Goal: Information Seeking & Learning: Learn about a topic

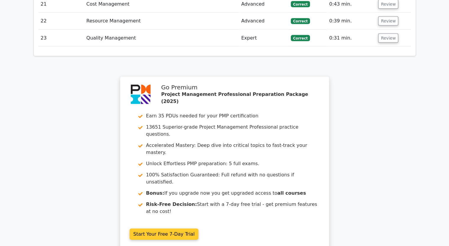
scroll to position [1386, 0]
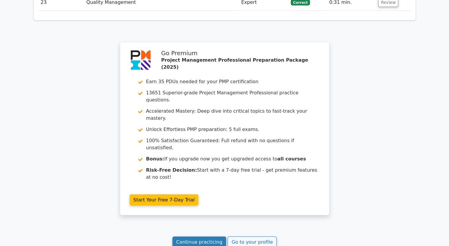
click at [207, 237] on link "Continue practicing" at bounding box center [199, 242] width 54 height 11
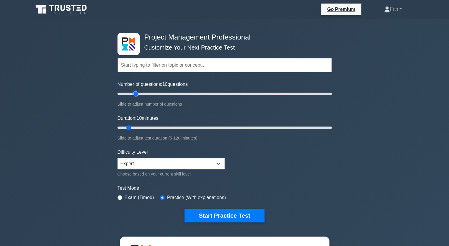
click at [136, 93] on input "Number of questions: 10 questions" at bounding box center [224, 93] width 214 height 7
type input "40"
click at [160, 95] on input "Number of questions: 20 questions" at bounding box center [224, 93] width 214 height 7
click at [168, 129] on input "Duration: 10 minutes" at bounding box center [224, 127] width 214 height 7
type input "35"
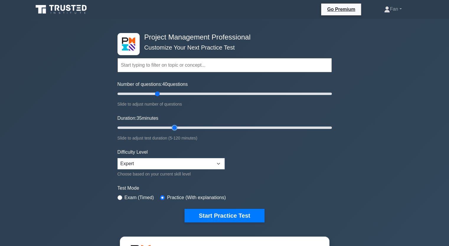
click at [175, 127] on input "Duration: 35 minutes" at bounding box center [224, 127] width 214 height 7
type input "35"
click at [151, 95] on input "Number of questions: 40 questions" at bounding box center [224, 93] width 214 height 7
drag, startPoint x: 172, startPoint y: 126, endPoint x: 165, endPoint y: 124, distance: 7.7
type input "30"
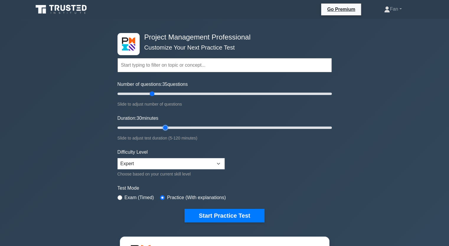
click at [165, 124] on input "Duration: 30 minutes" at bounding box center [224, 127] width 214 height 7
click at [156, 158] on select "Beginner Intermediate Expert" at bounding box center [170, 163] width 107 height 11
drag, startPoint x: 157, startPoint y: 159, endPoint x: 155, endPoint y: 145, distance: 13.9
click at [157, 159] on select "Beginner Intermediate Expert" at bounding box center [170, 163] width 107 height 11
drag, startPoint x: 152, startPoint y: 95, endPoint x: 148, endPoint y: 94, distance: 4.1
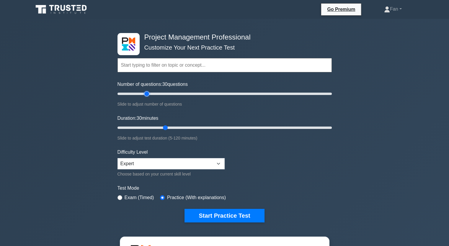
type input "30"
click at [148, 94] on input "Number of questions: 30 questions" at bounding box center [224, 93] width 214 height 7
click at [246, 216] on button "Start Practice Test" at bounding box center [224, 216] width 80 height 14
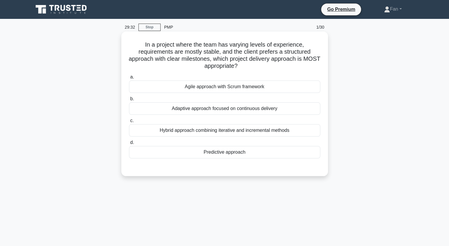
click at [245, 151] on div "Predictive approach" at bounding box center [224, 152] width 191 height 12
click at [129, 145] on input "d. Predictive approach" at bounding box center [129, 143] width 0 height 4
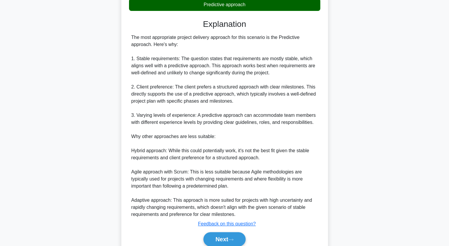
scroll to position [173, 0]
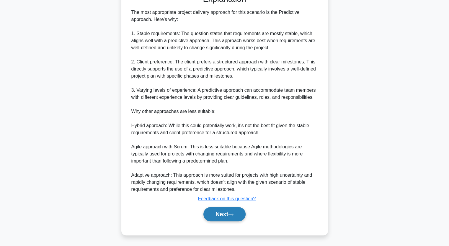
click at [227, 214] on button "Next" at bounding box center [224, 214] width 42 height 14
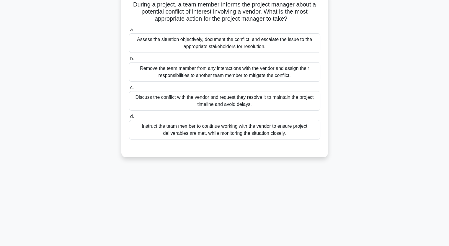
scroll to position [14, 0]
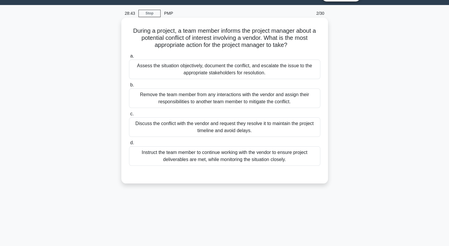
click at [269, 68] on div "Assess the situation objectively, document the conflict, and escalate the issue…" at bounding box center [224, 69] width 191 height 19
click at [129, 58] on input "a. Assess the situation objectively, document the conflict, and escalate the is…" at bounding box center [129, 56] width 0 height 4
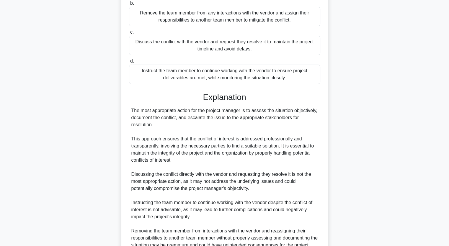
scroll to position [158, 0]
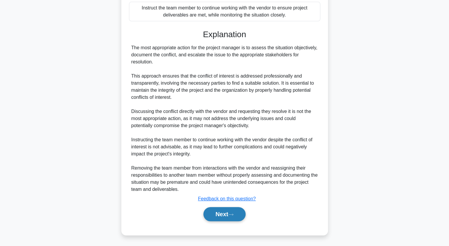
click at [217, 216] on button "Next" at bounding box center [224, 214] width 42 height 14
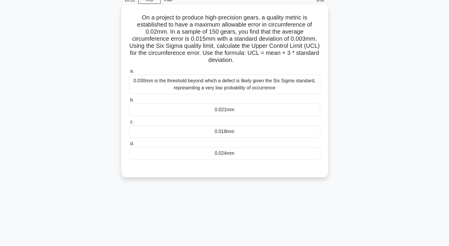
scroll to position [14, 0]
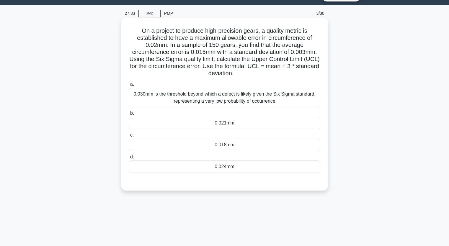
drag, startPoint x: 204, startPoint y: 61, endPoint x: 206, endPoint y: 61, distance: 3.0
click at [204, 61] on h5 "On a project to produce high-precision gears, a quality metric is established t…" at bounding box center [224, 52] width 192 height 50
drag, startPoint x: 221, startPoint y: 58, endPoint x: 271, endPoint y: 59, distance: 50.2
click at [271, 59] on h5 "On a project to produce high-precision gears, a quality metric is established t…" at bounding box center [224, 52] width 192 height 50
click at [238, 162] on div "0.024mm" at bounding box center [224, 166] width 191 height 12
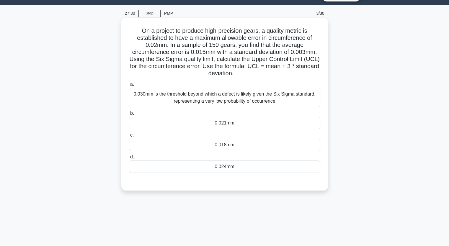
click at [129, 159] on input "d. 0.024mm" at bounding box center [129, 157] width 0 height 4
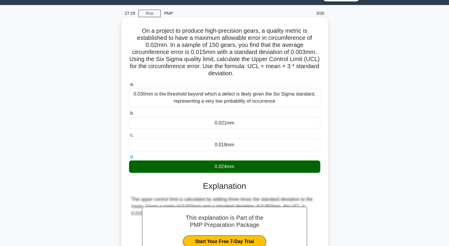
scroll to position [88, 0]
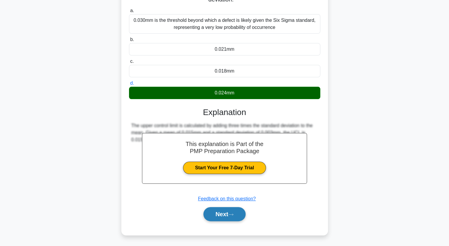
click at [223, 214] on button "Next" at bounding box center [224, 214] width 42 height 14
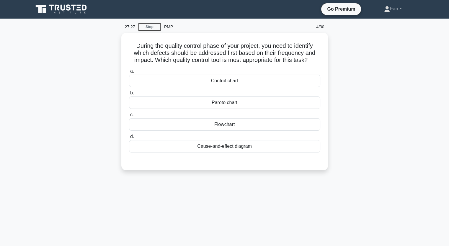
scroll to position [0, 0]
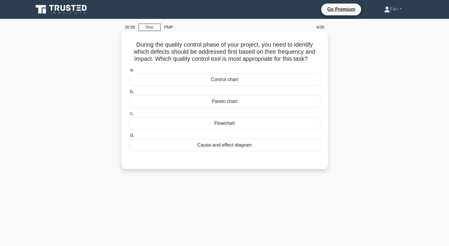
click at [234, 101] on div "Pareto chart" at bounding box center [224, 101] width 191 height 12
click at [129, 94] on input "b. Pareto chart" at bounding box center [129, 92] width 0 height 4
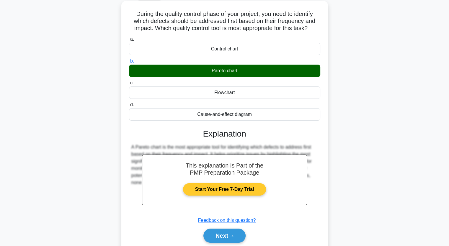
scroll to position [59, 0]
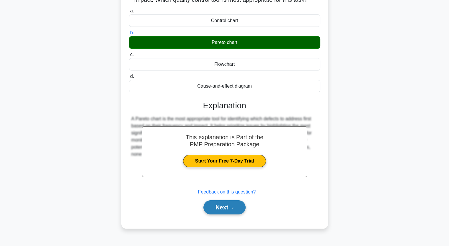
click at [233, 207] on icon at bounding box center [230, 207] width 5 height 3
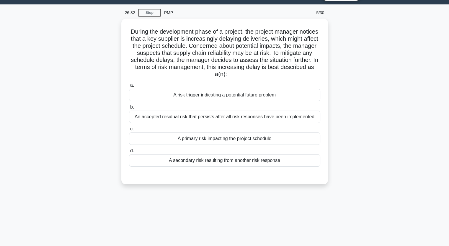
scroll to position [0, 0]
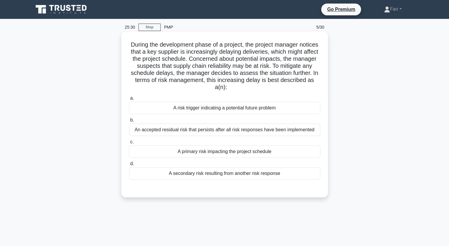
click at [244, 148] on div "A primary risk impacting the project schedule" at bounding box center [224, 151] width 191 height 12
click at [129, 144] on input "c. A primary risk impacting the project schedule" at bounding box center [129, 142] width 0 height 4
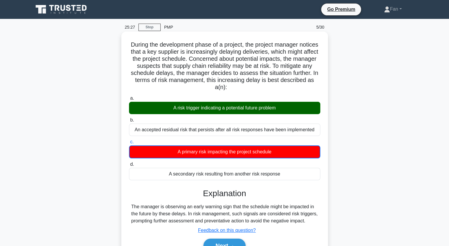
scroll to position [29, 0]
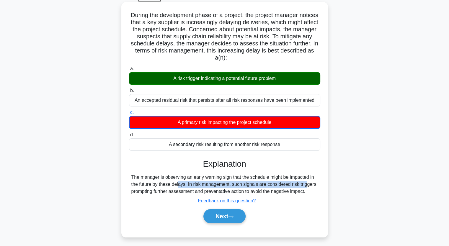
drag, startPoint x: 142, startPoint y: 182, endPoint x: 275, endPoint y: 186, distance: 132.5
click at [275, 187] on div "The manager is observing an early warning sign that the schedule might be impac…" at bounding box center [224, 184] width 186 height 21
click at [204, 183] on div "The manager is observing an early warning sign that the schedule might be impac…" at bounding box center [224, 184] width 186 height 21
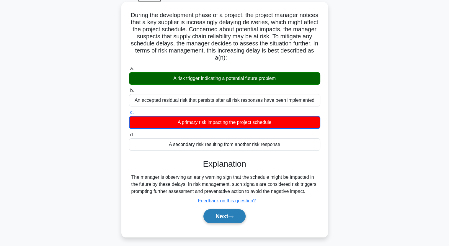
click at [214, 217] on button "Next" at bounding box center [224, 216] width 42 height 14
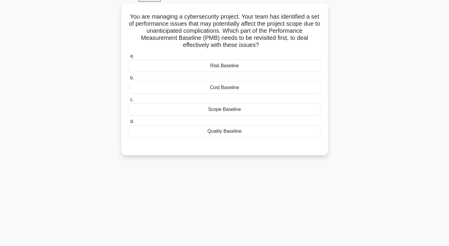
scroll to position [0, 0]
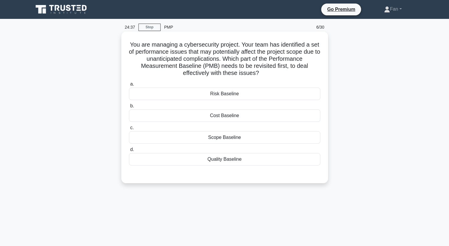
click at [232, 136] on div "Scope Baseline" at bounding box center [224, 137] width 191 height 12
click at [129, 130] on input "c. Scope Baseline" at bounding box center [129, 128] width 0 height 4
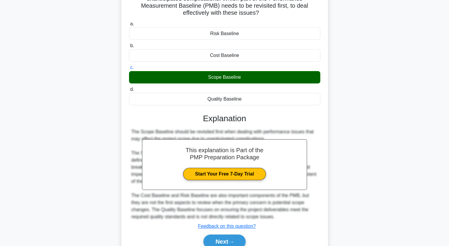
scroll to position [88, 0]
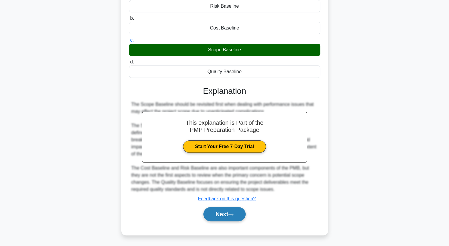
click at [219, 215] on button "Next" at bounding box center [224, 214] width 42 height 14
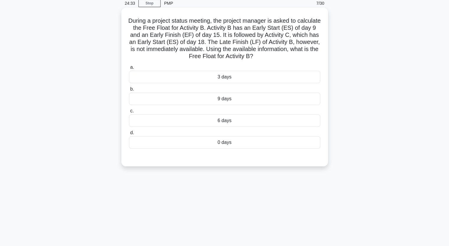
scroll to position [14, 0]
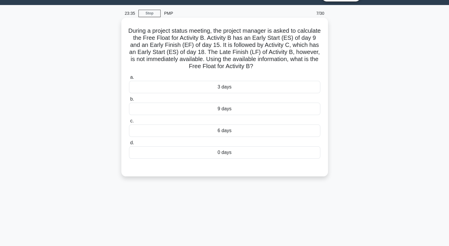
click at [278, 106] on div "9 days" at bounding box center [224, 109] width 191 height 12
click at [129, 101] on input "b. 9 days" at bounding box center [129, 99] width 0 height 4
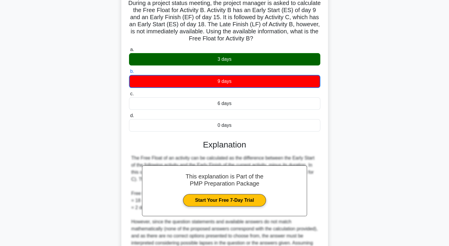
scroll to position [0, 0]
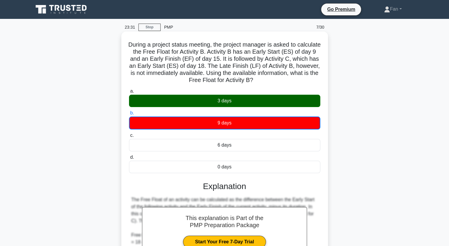
drag, startPoint x: 239, startPoint y: 168, endPoint x: 135, endPoint y: 47, distance: 160.0
click at [135, 47] on div "During a project status meeting, the project manager is asked to calculate the …" at bounding box center [225, 198] width 202 height 329
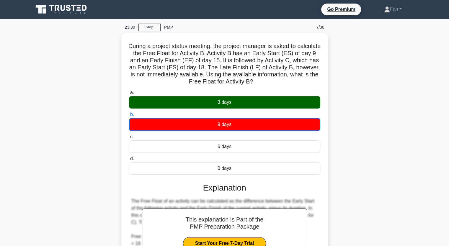
copy div "During a project status meeting, the project manager is asked to calculate the …"
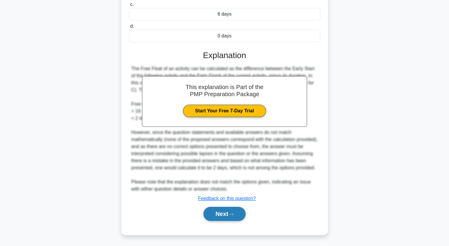
click at [223, 218] on button "Next" at bounding box center [224, 214] width 42 height 14
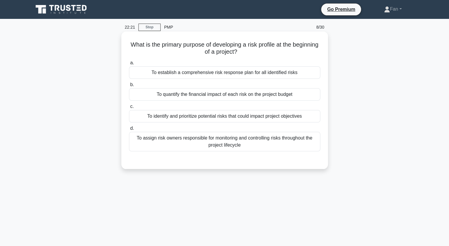
click at [236, 118] on div "To identify and prioritize potential risks that could impact project objectives" at bounding box center [224, 116] width 191 height 12
click at [129, 109] on input "c. To identify and prioritize potential risks that could impact project objecti…" at bounding box center [129, 107] width 0 height 4
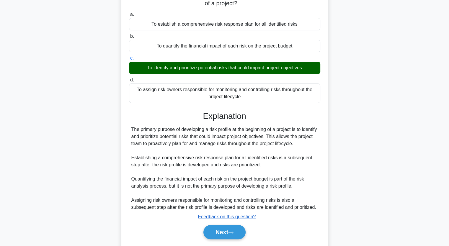
scroll to position [59, 0]
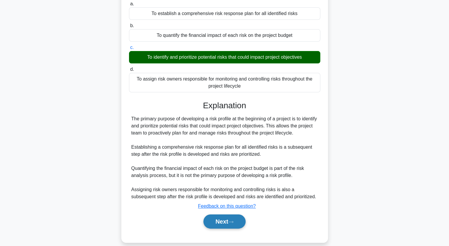
click at [238, 219] on button "Next" at bounding box center [224, 221] width 42 height 14
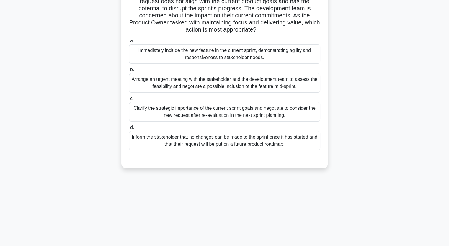
scroll to position [29, 0]
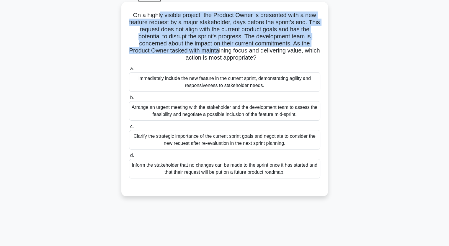
drag, startPoint x: 158, startPoint y: 14, endPoint x: 228, endPoint y: 53, distance: 80.0
click at [228, 53] on h5 "On a highly visible project, the Product Owner is presented with a new feature …" at bounding box center [224, 37] width 192 height 50
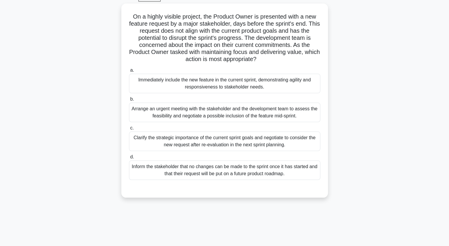
click at [358, 77] on div "On a highly visible project, the Product Owner is presented with a new feature …" at bounding box center [224, 104] width 389 height 201
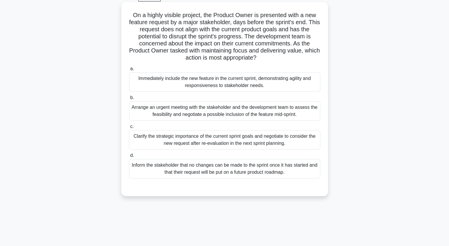
click at [219, 148] on div "Clarify the strategic importance of the current sprint goals and negotiate to c…" at bounding box center [224, 139] width 191 height 19
click at [129, 129] on input "c. Clarify the strategic importance of the current sprint goals and negotiate t…" at bounding box center [129, 127] width 0 height 4
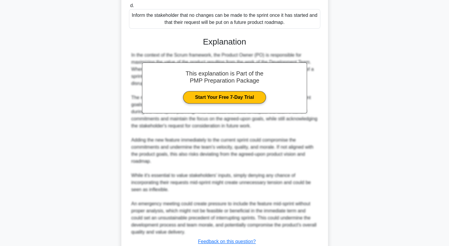
scroll to position [222, 0]
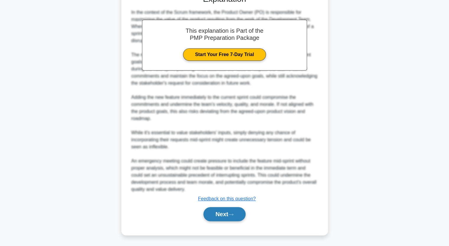
click at [220, 217] on button "Next" at bounding box center [224, 214] width 42 height 14
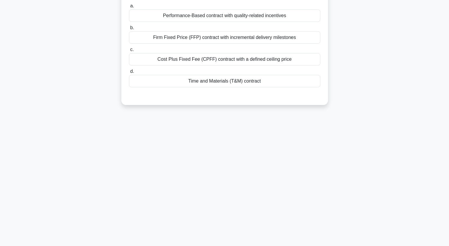
scroll to position [14, 0]
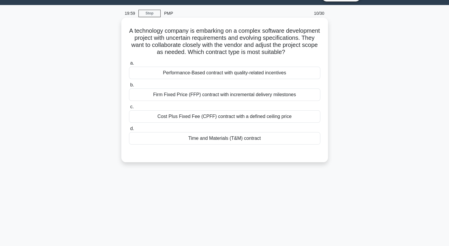
click at [271, 79] on div "Performance-Based contract with quality-related incentives" at bounding box center [224, 73] width 191 height 12
click at [129, 65] on input "a. Performance-Based contract with quality-related incentives" at bounding box center [129, 63] width 0 height 4
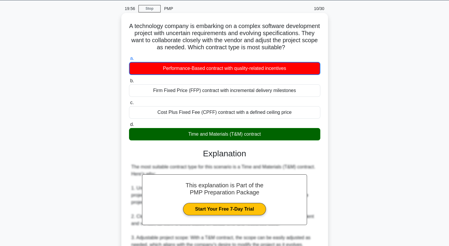
scroll to position [0, 0]
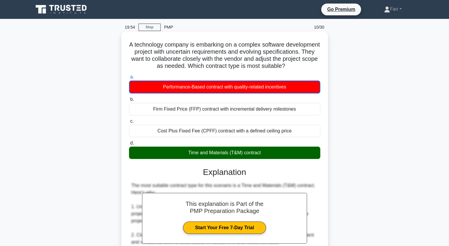
drag, startPoint x: 276, startPoint y: 160, endPoint x: 145, endPoint y: 45, distance: 173.9
click at [145, 46] on div "A technology company is embarking on a complex software development project wit…" at bounding box center [225, 241] width 202 height 414
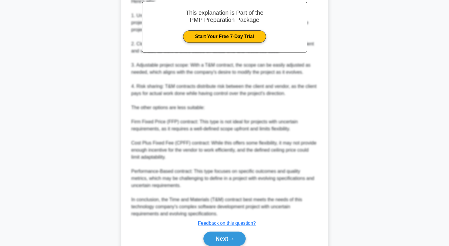
scroll to position [223, 0]
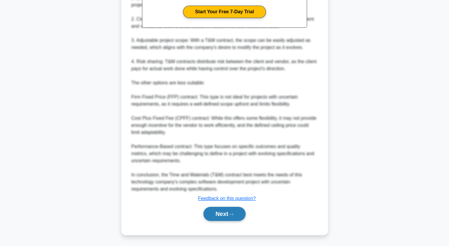
click at [226, 211] on button "Next" at bounding box center [224, 214] width 42 height 14
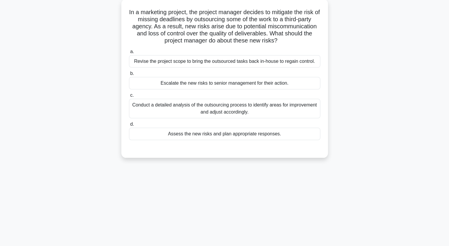
scroll to position [0, 0]
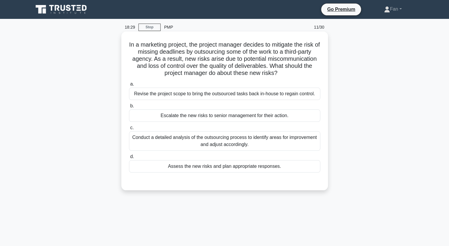
click at [208, 143] on div "Conduct a detailed analysis of the outsourcing process to identify areas for im…" at bounding box center [224, 140] width 191 height 19
click at [129, 130] on input "c. Conduct a detailed analysis of the outsourcing process to identify areas for…" at bounding box center [129, 128] width 0 height 4
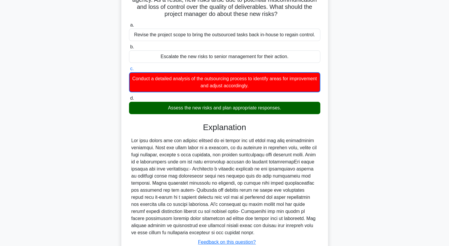
scroll to position [29, 0]
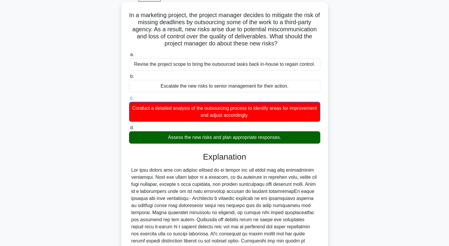
drag, startPoint x: 132, startPoint y: 11, endPoint x: 276, endPoint y: 42, distance: 147.4
click at [280, 43] on h5 "In a marketing project, the project manager decides to mitigate the risk of mis…" at bounding box center [224, 30] width 192 height 36
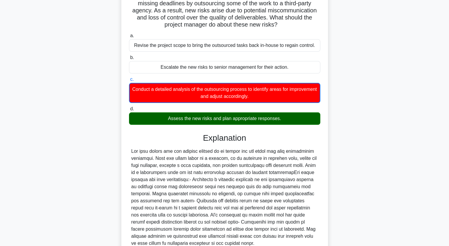
scroll to position [14, 0]
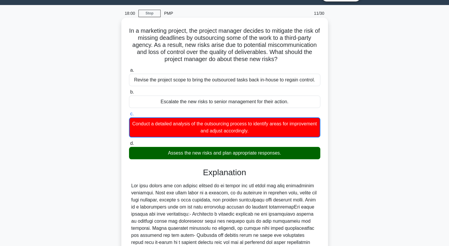
drag, startPoint x: 296, startPoint y: 154, endPoint x: 125, endPoint y: 31, distance: 210.5
click at [125, 31] on div "In a marketing project, the project manager decides to mitigate the risk of mis…" at bounding box center [225, 170] width 202 height 301
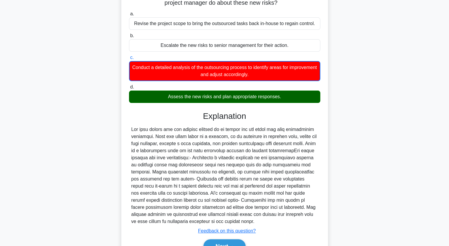
scroll to position [102, 0]
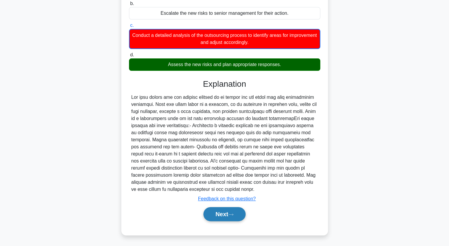
click at [228, 216] on button "Next" at bounding box center [224, 214] width 42 height 14
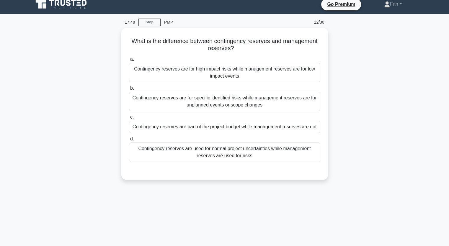
scroll to position [0, 0]
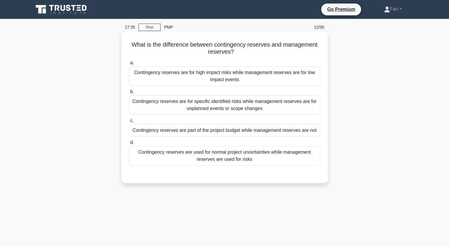
click at [279, 108] on div "Contingency reserves are for specific identified risks while management reserve…" at bounding box center [224, 104] width 191 height 19
click at [129, 94] on input "b. Contingency reserves are for specific identified risks while management rese…" at bounding box center [129, 92] width 0 height 4
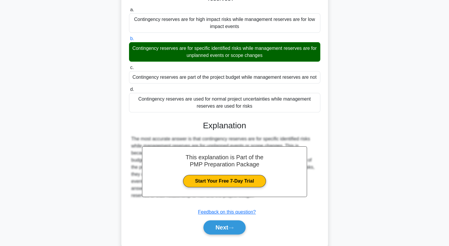
scroll to position [73, 0]
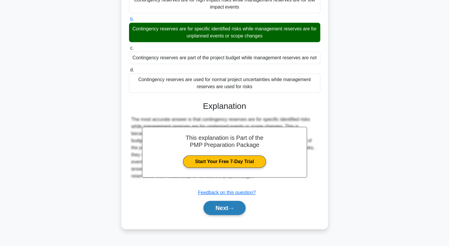
click at [230, 207] on button "Next" at bounding box center [224, 208] width 42 height 14
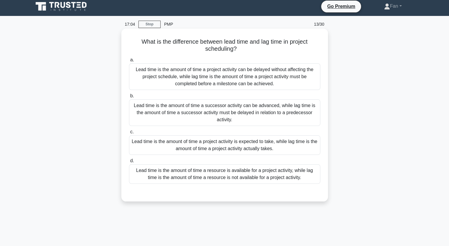
scroll to position [0, 0]
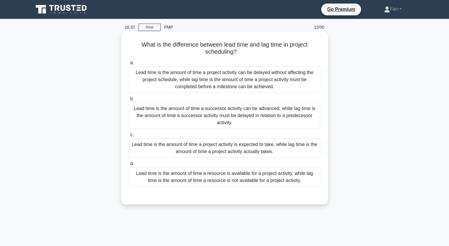
click at [280, 83] on div "Lead time is the amount of time a project activity can be delayed without affec…" at bounding box center [224, 79] width 191 height 27
click at [129, 65] on input "a. Lead time is the amount of time a project activity can be delayed without af…" at bounding box center [129, 63] width 0 height 4
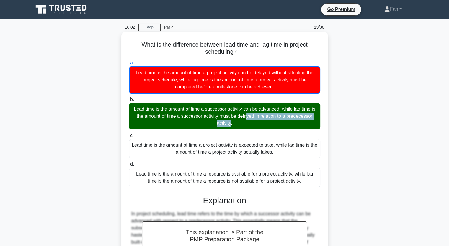
drag, startPoint x: 195, startPoint y: 111, endPoint x: 282, endPoint y: 112, distance: 87.0
click at [282, 112] on div "Lead time is the amount of time a successor activity can be advanced, while lag…" at bounding box center [224, 116] width 191 height 27
click at [285, 91] on div "Lead time is the amount of time a project activity can be delayed without affec…" at bounding box center [224, 79] width 191 height 27
click at [129, 65] on input "a. Lead time is the amount of time a project activity can be delayed without af…" at bounding box center [129, 63] width 0 height 4
drag, startPoint x: 285, startPoint y: 89, endPoint x: 132, endPoint y: 72, distance: 154.0
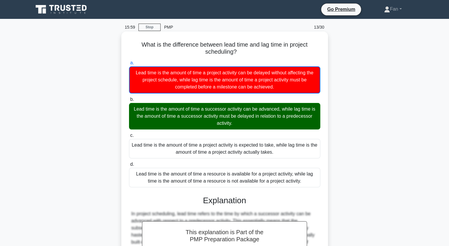
click at [132, 72] on div "Lead time is the amount of time a project activity can be delayed without affec…" at bounding box center [224, 79] width 191 height 27
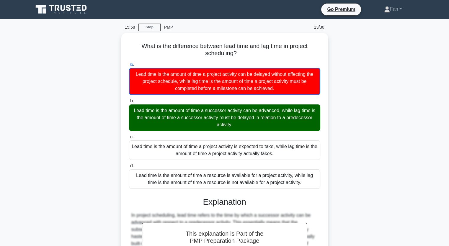
copy div "Lead time is the amount of time a project activity can be delayed without affec…"
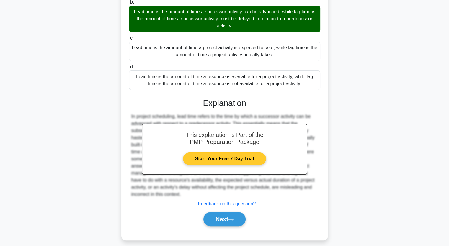
scroll to position [102, 0]
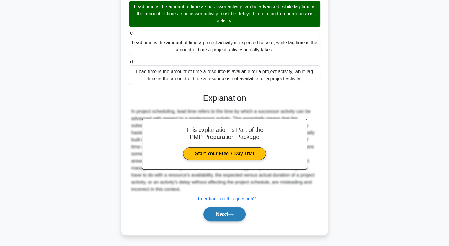
click at [230, 214] on button "Next" at bounding box center [224, 214] width 42 height 14
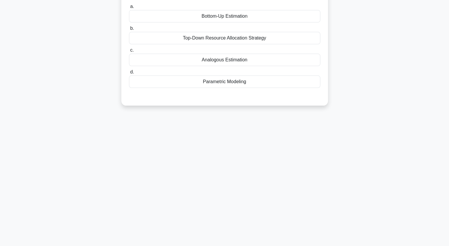
scroll to position [0, 0]
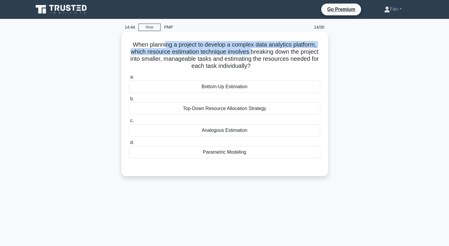
drag, startPoint x: 164, startPoint y: 45, endPoint x: 262, endPoint y: 55, distance: 98.8
click at [262, 55] on h5 "When planning a project to develop a complex data analytics platform, which res…" at bounding box center [224, 55] width 192 height 29
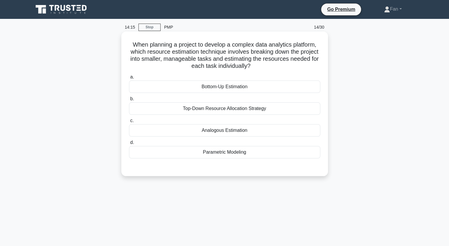
click at [257, 91] on div "Bottom-Up Estimation" at bounding box center [224, 87] width 191 height 12
click at [129, 79] on input "a. Bottom-Up Estimation" at bounding box center [129, 77] width 0 height 4
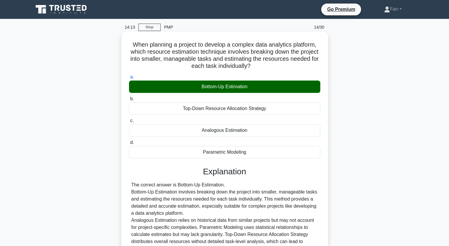
scroll to position [73, 0]
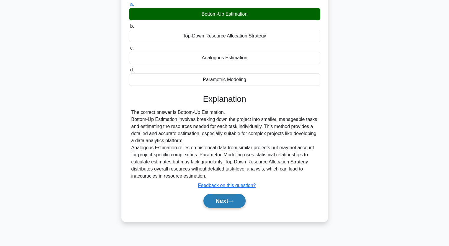
click at [221, 203] on button "Next" at bounding box center [224, 201] width 42 height 14
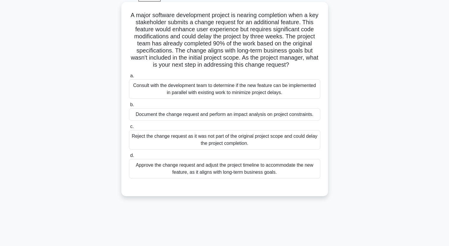
scroll to position [0, 0]
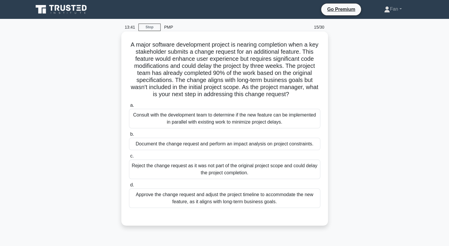
click at [297, 145] on div "Document the change request and perform an impact analysis on project constrain…" at bounding box center [224, 144] width 191 height 12
click at [129, 136] on input "b. Document the change request and perform an impact analysis on project constr…" at bounding box center [129, 134] width 0 height 4
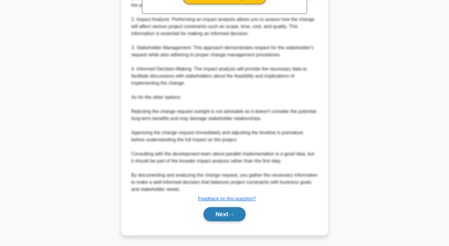
click at [227, 217] on button "Next" at bounding box center [224, 214] width 42 height 14
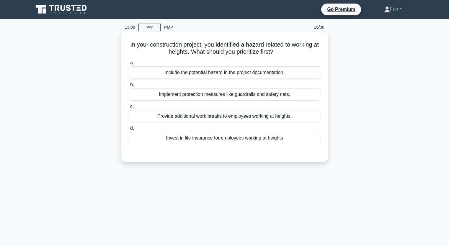
click at [270, 96] on div "Implement protection measures like guardrails and safety nets." at bounding box center [224, 94] width 191 height 12
click at [129, 87] on input "b. Implement protection measures like guardrails and safety nets." at bounding box center [129, 85] width 0 height 4
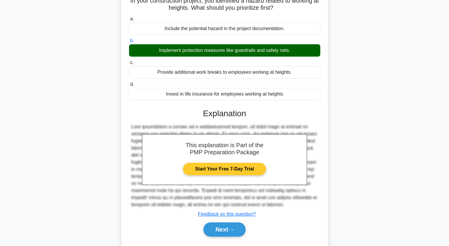
scroll to position [73, 0]
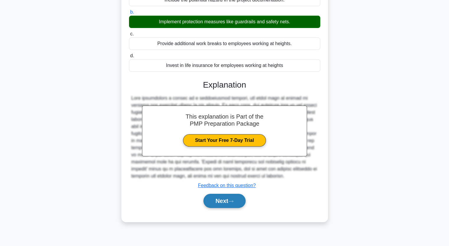
click at [226, 200] on button "Next" at bounding box center [224, 201] width 42 height 14
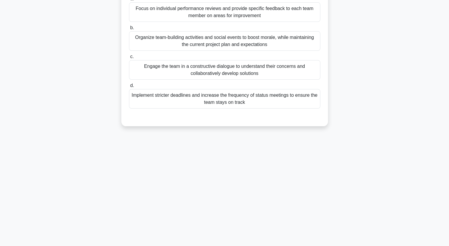
scroll to position [14, 0]
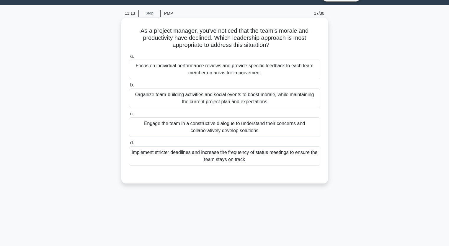
click at [236, 127] on div "Engage the team in a constructive dialogue to understand their concerns and col…" at bounding box center [224, 126] width 191 height 19
click at [129, 116] on input "c. Engage the team in a constructive dialogue to understand their concerns and …" at bounding box center [129, 114] width 0 height 4
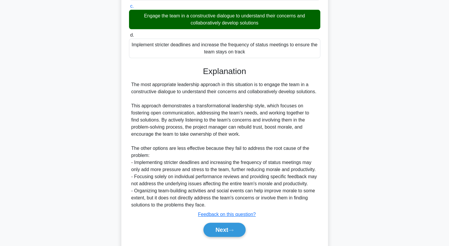
scroll to position [132, 0]
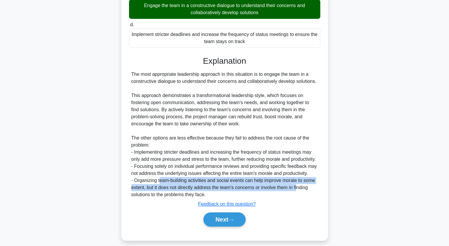
drag, startPoint x: 159, startPoint y: 182, endPoint x: 296, endPoint y: 188, distance: 137.0
click at [296, 188] on div "The most appropriate leadership approach in this situation is to engage the tea…" at bounding box center [224, 134] width 186 height 127
click at [203, 221] on button "Next" at bounding box center [224, 219] width 42 height 14
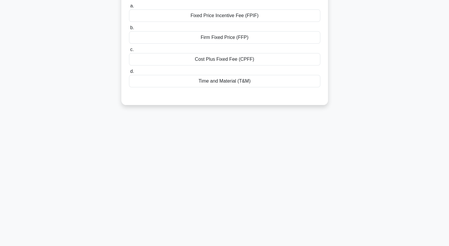
scroll to position [0, 0]
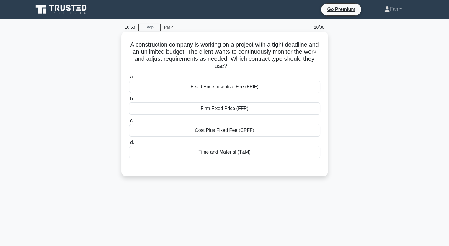
drag, startPoint x: 166, startPoint y: 52, endPoint x: 262, endPoint y: 74, distance: 97.8
click at [237, 71] on div "A construction company is working on a project with a tight deadline and an unl…" at bounding box center [225, 104] width 202 height 140
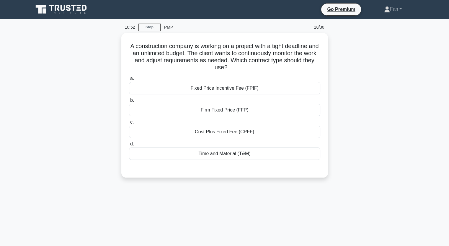
click at [391, 163] on div "A construction company is working on a project with a tight deadline and an unl…" at bounding box center [224, 109] width 389 height 152
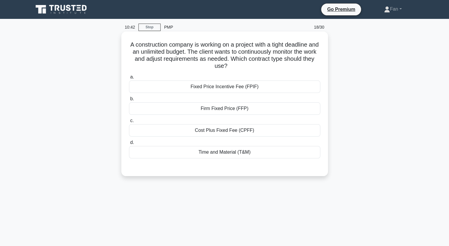
click at [233, 152] on div "Time and Material (T&M)" at bounding box center [224, 152] width 191 height 12
click at [129, 145] on input "d. Time and Material (T&M)" at bounding box center [129, 143] width 0 height 4
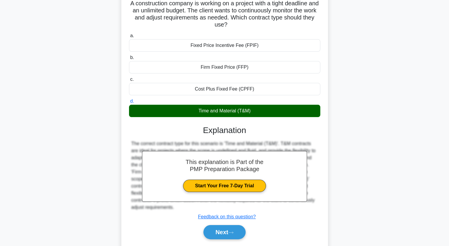
scroll to position [73, 0]
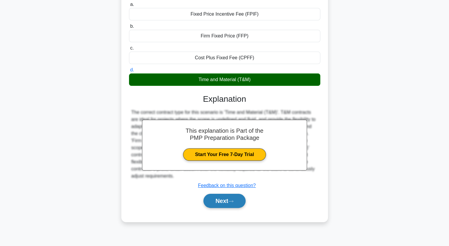
click at [228, 207] on button "Next" at bounding box center [224, 201] width 42 height 14
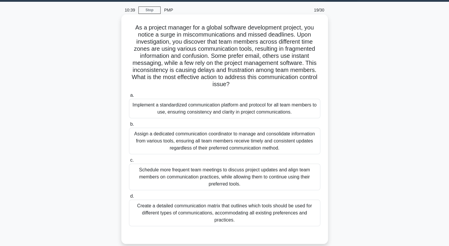
scroll to position [14, 0]
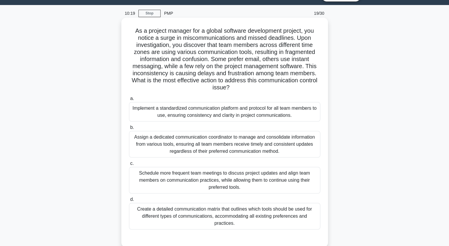
drag, startPoint x: 147, startPoint y: 41, endPoint x: 243, endPoint y: 89, distance: 106.8
click at [243, 89] on h5 "As a project manager for a global software development project, you notice a su…" at bounding box center [224, 59] width 192 height 64
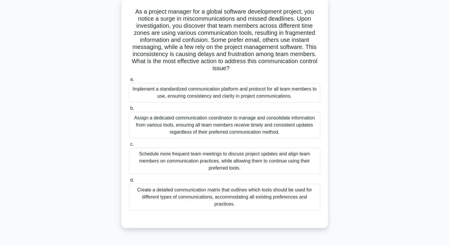
scroll to position [43, 0]
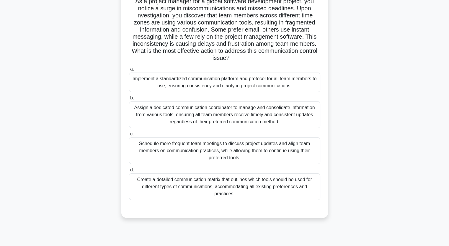
click at [271, 88] on div "Implement a standardized communication platform and protocol for all team membe…" at bounding box center [224, 82] width 191 height 19
click at [129, 71] on input "a. Implement a standardized communication platform and protocol for all team me…" at bounding box center [129, 69] width 0 height 4
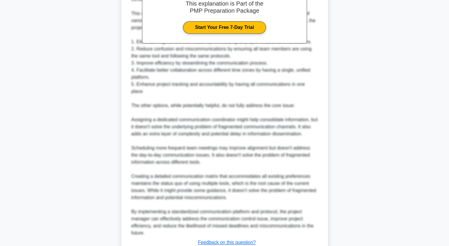
scroll to position [309, 0]
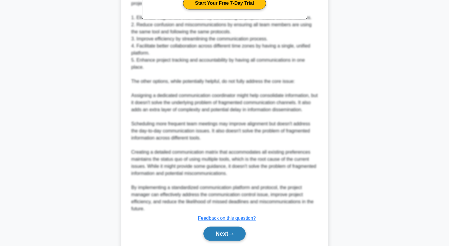
click at [218, 227] on button "Next" at bounding box center [224, 234] width 42 height 14
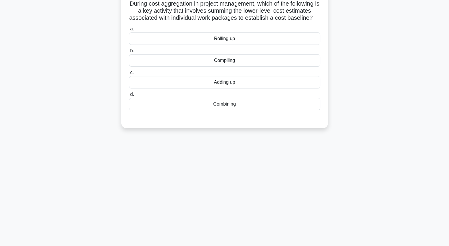
scroll to position [0, 0]
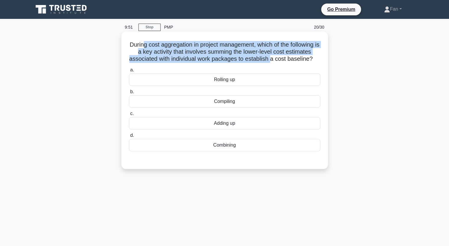
drag, startPoint x: 142, startPoint y: 43, endPoint x: 275, endPoint y: 58, distance: 134.2
click at [275, 58] on h5 "During cost aggregation in project management, which of the following is a key …" at bounding box center [224, 52] width 192 height 22
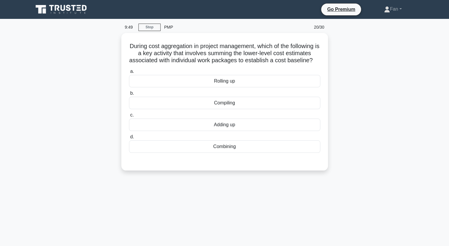
click at [385, 136] on div "During cost aggregation in project management, which of the following is a key …" at bounding box center [224, 105] width 389 height 145
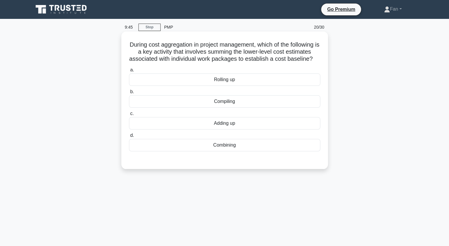
click at [204, 108] on div "Compiling" at bounding box center [224, 101] width 191 height 12
click at [129, 94] on input "b. Compiling" at bounding box center [129, 92] width 0 height 4
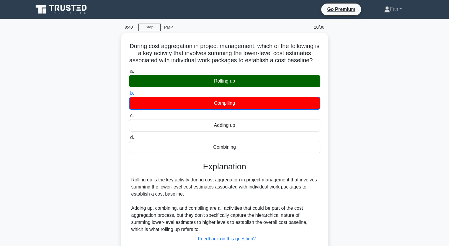
drag, startPoint x: 244, startPoint y: 153, endPoint x: 101, endPoint y: 36, distance: 184.4
click at [101, 36] on div "During cost aggregation in project management, which of the following is a key …" at bounding box center [224, 157] width 389 height 249
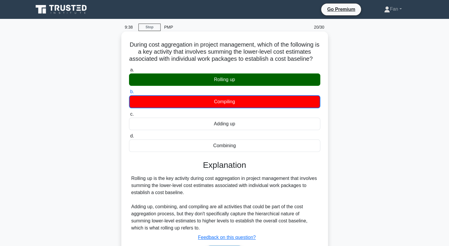
copy div "During cost aggregation in project management, which of the following is a key …"
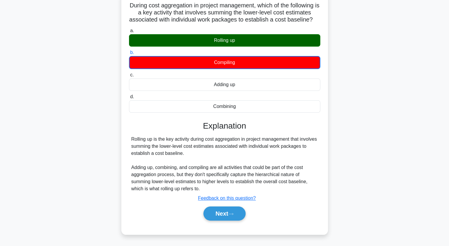
scroll to position [73, 0]
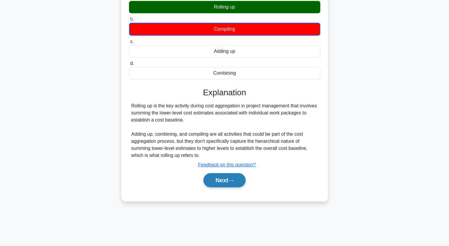
click at [230, 186] on button "Next" at bounding box center [224, 180] width 42 height 14
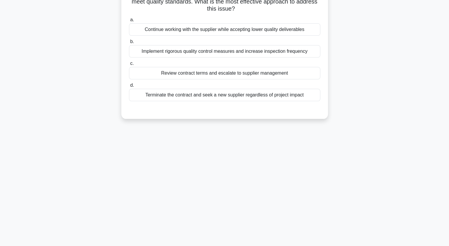
scroll to position [0, 0]
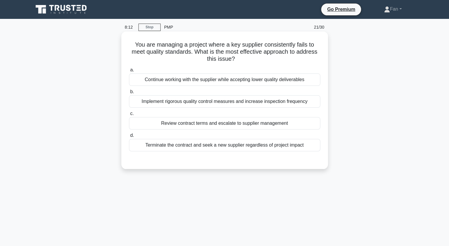
click at [259, 99] on div "Implement rigorous quality control measures and increase inspection frequency" at bounding box center [224, 101] width 191 height 12
click at [129, 94] on input "b. Implement rigorous quality control measures and increase inspection frequency" at bounding box center [129, 92] width 0 height 4
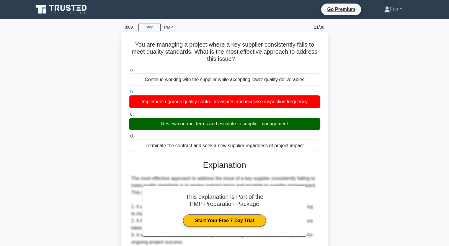
drag, startPoint x: 308, startPoint y: 147, endPoint x: 129, endPoint y: 42, distance: 208.5
click at [129, 42] on div "You are managing a project where a key supplier consistently fails to meet qual…" at bounding box center [225, 220] width 202 height 372
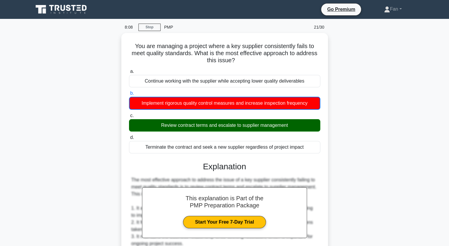
copy div "You are managing a project where a key supplier consistently fails to meet qual…"
click at [376, 181] on div "You are managing a project where a key supplier consistently fails to meet qual…" at bounding box center [224, 225] width 389 height 384
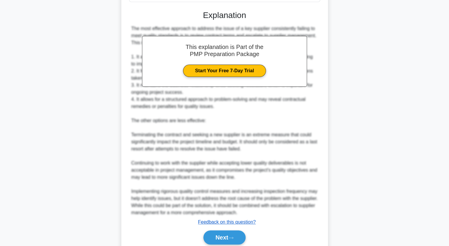
scroll to position [173, 0]
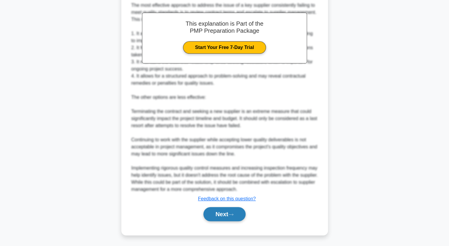
click at [223, 213] on button "Next" at bounding box center [224, 214] width 42 height 14
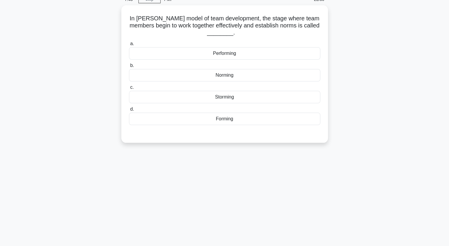
scroll to position [0, 0]
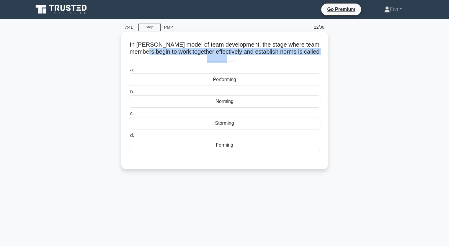
drag, startPoint x: 165, startPoint y: 55, endPoint x: 262, endPoint y: 56, distance: 96.8
click at [262, 56] on h5 "In Tuckman's model of team development, the stage where team members begin to w…" at bounding box center [224, 52] width 192 height 22
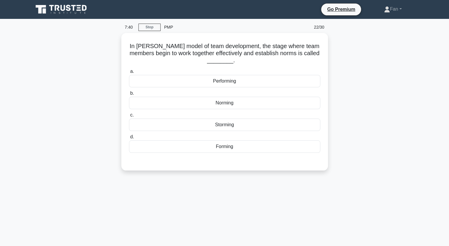
click at [364, 113] on div "In Tuckman's model of team development, the stage where team members begin to w…" at bounding box center [224, 105] width 389 height 145
click at [250, 102] on div "Norming" at bounding box center [224, 101] width 191 height 12
click at [129, 94] on input "b. Norming" at bounding box center [129, 92] width 0 height 4
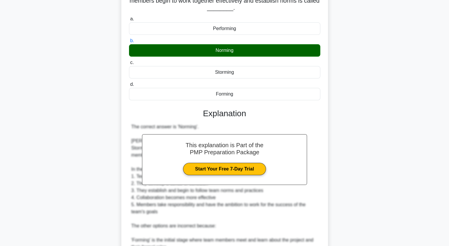
scroll to position [147, 0]
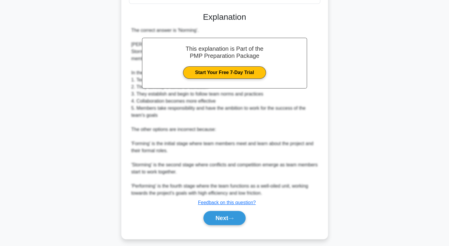
click at [224, 228] on div "a. Performing b. Norming c. d." at bounding box center [224, 75] width 192 height 314
click at [223, 219] on button "Next" at bounding box center [224, 218] width 42 height 14
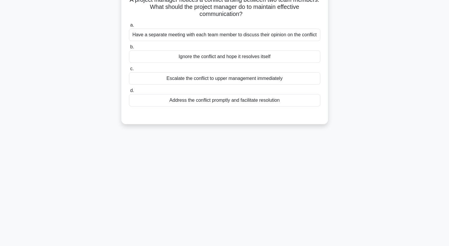
scroll to position [0, 0]
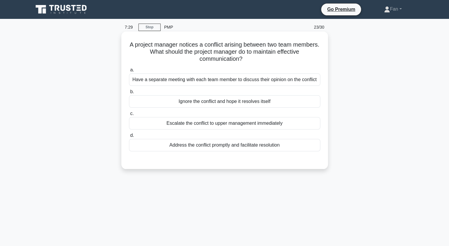
drag, startPoint x: 140, startPoint y: 42, endPoint x: 257, endPoint y: 59, distance: 117.5
click at [253, 61] on h5 "A project manager notices a conflict arising between two team members. What sho…" at bounding box center [224, 52] width 192 height 22
click at [226, 146] on div "Address the conflict promptly and facilitate resolution" at bounding box center [224, 145] width 191 height 12
click at [129, 137] on input "d. Address the conflict promptly and facilitate resolution" at bounding box center [129, 136] width 0 height 4
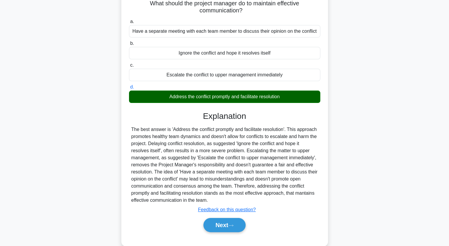
scroll to position [73, 0]
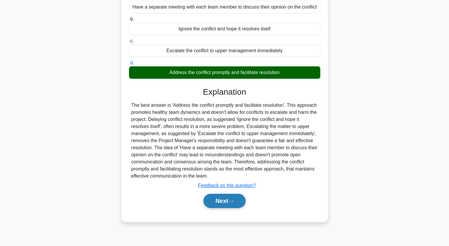
click at [234, 204] on button "Next" at bounding box center [224, 201] width 42 height 14
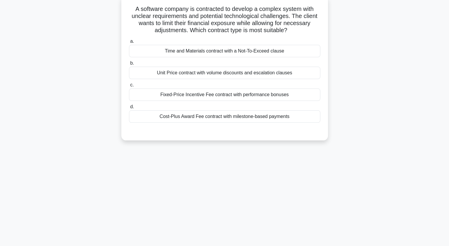
scroll to position [0, 0]
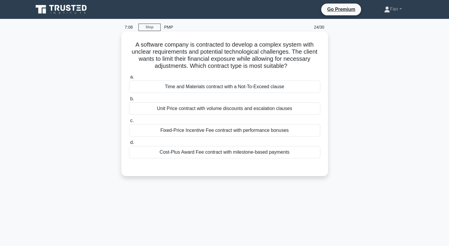
drag, startPoint x: 147, startPoint y: 45, endPoint x: 291, endPoint y: 65, distance: 145.4
click at [291, 65] on h5 "A software company is contracted to develop a complex system with unclear requi…" at bounding box center [224, 55] width 192 height 29
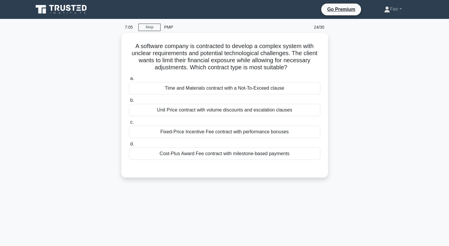
click at [383, 126] on div "A software company is contracted to develop a complex system with unclear requi…" at bounding box center [224, 109] width 389 height 152
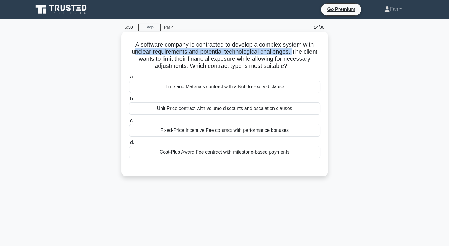
drag, startPoint x: 132, startPoint y: 51, endPoint x: 294, endPoint y: 52, distance: 162.2
click at [294, 52] on h5 "A software company is contracted to develop a complex system with unclear requi…" at bounding box center [224, 55] width 192 height 29
click at [282, 85] on div "Time and Materials contract with a Not-To-Exceed clause" at bounding box center [224, 87] width 191 height 12
click at [129, 79] on input "a. Time and Materials contract with a Not-To-Exceed clause" at bounding box center [129, 77] width 0 height 4
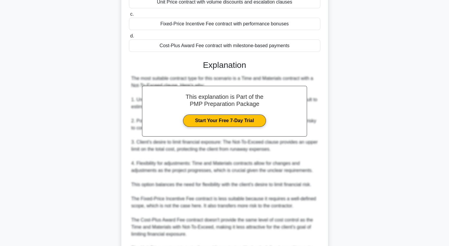
scroll to position [173, 0]
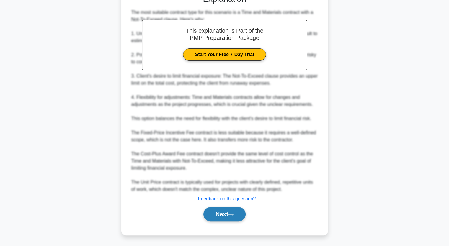
click at [228, 211] on button "Next" at bounding box center [224, 214] width 42 height 14
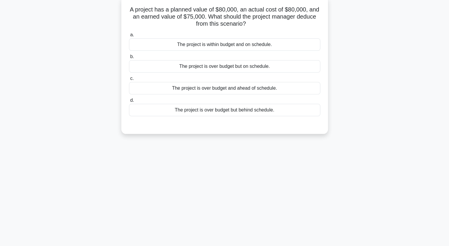
scroll to position [0, 0]
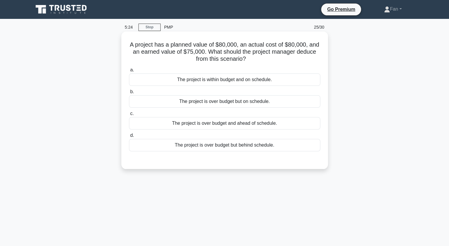
click at [206, 96] on div "The project is over budget but on schedule." at bounding box center [224, 101] width 191 height 12
click at [129, 94] on input "b. The project is over budget but on schedule." at bounding box center [129, 92] width 0 height 4
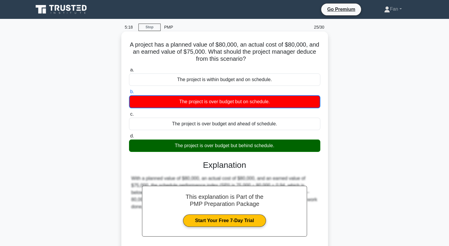
drag, startPoint x: 285, startPoint y: 148, endPoint x: 125, endPoint y: 47, distance: 189.1
click at [125, 47] on div "A project has a planned value of $80,000, an actual cost of $80,000, and an ear…" at bounding box center [225, 160] width 202 height 252
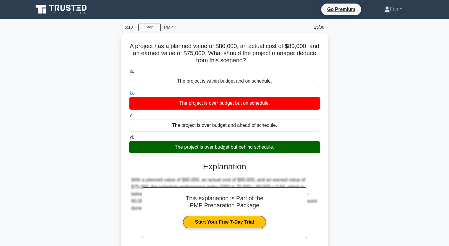
copy div "A project has a planned value of $80,000, an actual cost of $80,000, and an ear…"
click at [394, 159] on div "A project has a planned value of $80,000, an actual cost of $80,000, and an ear…" at bounding box center [224, 164] width 389 height 263
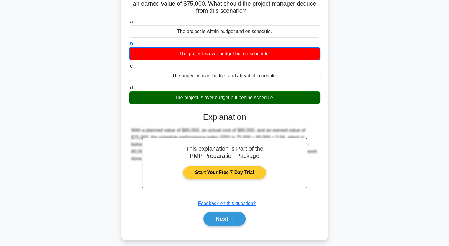
scroll to position [73, 0]
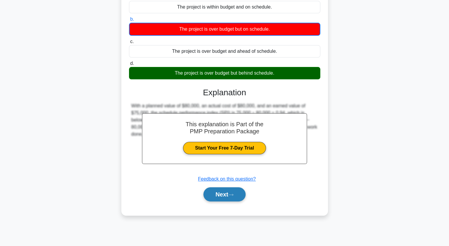
click at [228, 197] on button "Next" at bounding box center [224, 194] width 42 height 14
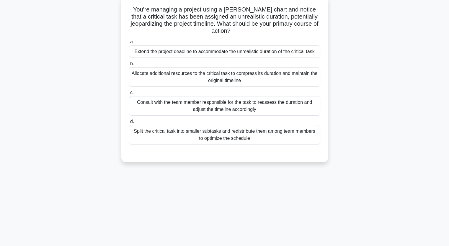
scroll to position [0, 0]
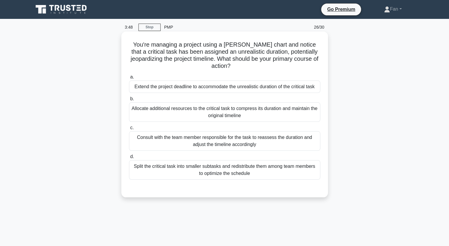
click at [276, 141] on div "Consult with the team member responsible for the task to reassess the duration …" at bounding box center [224, 140] width 191 height 19
click at [129, 130] on input "c. Consult with the team member responsible for the task to reassess the durati…" at bounding box center [129, 128] width 0 height 4
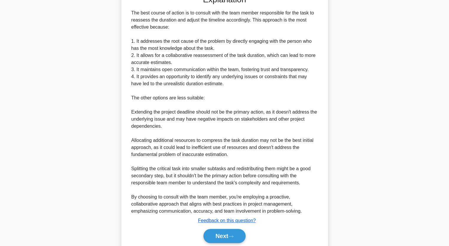
scroll to position [208, 0]
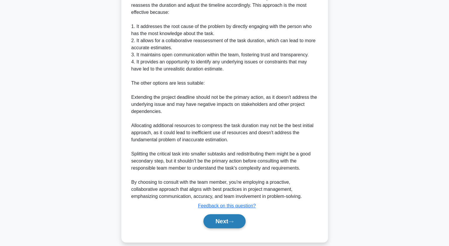
click at [216, 214] on button "Next" at bounding box center [224, 221] width 42 height 14
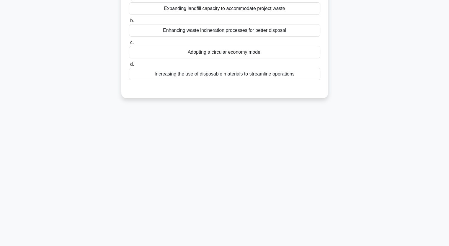
scroll to position [0, 0]
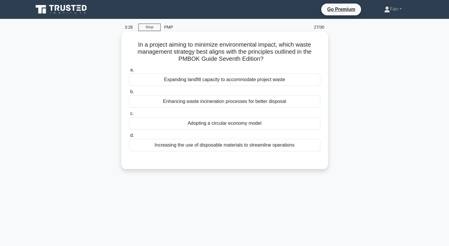
click at [307, 124] on div "Adopting a circular economy model" at bounding box center [224, 123] width 191 height 12
click at [129, 116] on input "c. Adopting a circular economy model" at bounding box center [129, 114] width 0 height 4
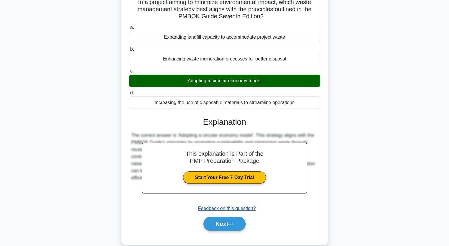
scroll to position [73, 0]
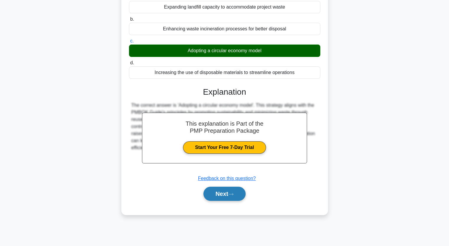
click at [231, 197] on button "Next" at bounding box center [224, 194] width 42 height 14
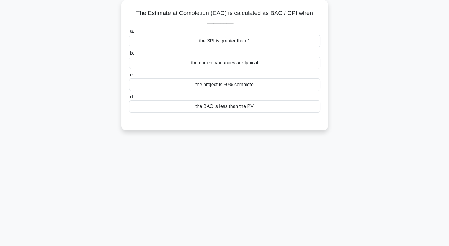
scroll to position [0, 0]
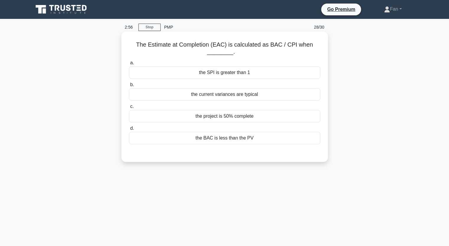
click at [286, 99] on div "the current variances are typical" at bounding box center [224, 94] width 191 height 12
click at [129, 87] on input "b. the current variances are typical" at bounding box center [129, 85] width 0 height 4
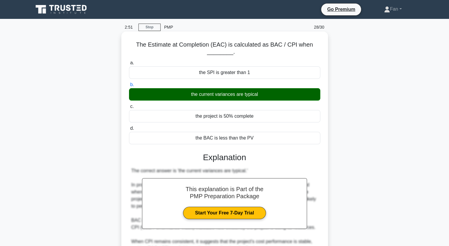
drag, startPoint x: 264, startPoint y: 139, endPoint x: 137, endPoint y: 45, distance: 157.3
click at [137, 45] on div "The Estimate at Completion (EAC) is calculated as BAC / CPI when ________. .spi…" at bounding box center [225, 198] width 202 height 329
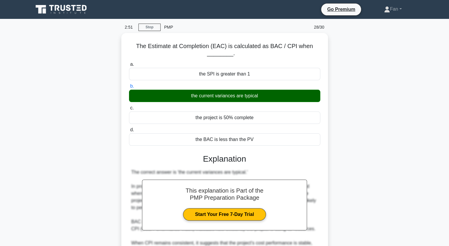
copy div "The Estimate at Completion (EAC) is calculated as BAC / CPI when ________. .spi…"
click at [372, 170] on div "The Estimate at Completion (EAC) is calculated as BAC / CPI when ________. .spi…" at bounding box center [224, 203] width 389 height 341
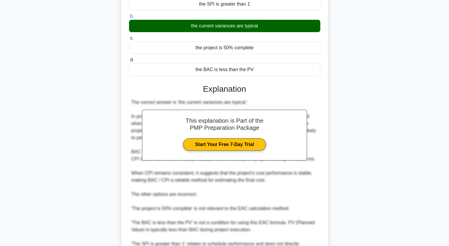
scroll to position [118, 0]
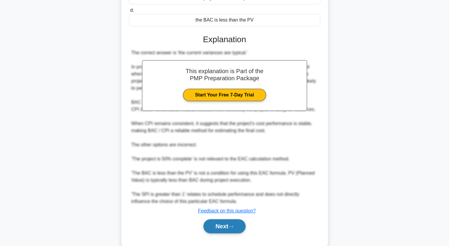
click at [220, 225] on button "Next" at bounding box center [224, 226] width 42 height 14
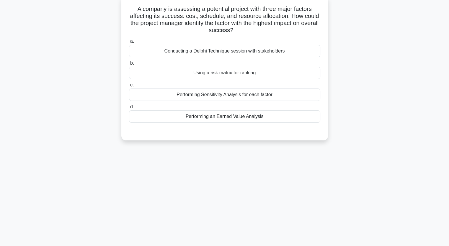
scroll to position [0, 0]
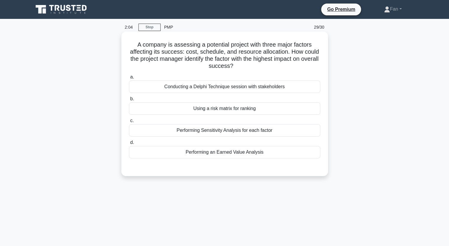
click at [298, 134] on div "Performing Sensitivity Analysis for each factor" at bounding box center [224, 130] width 191 height 12
click at [129, 123] on input "c. Performing Sensitivity Analysis for each factor" at bounding box center [129, 121] width 0 height 4
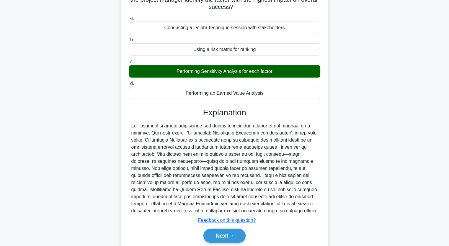
scroll to position [81, 0]
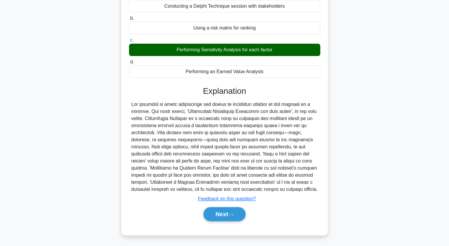
click at [203, 145] on div at bounding box center [224, 147] width 186 height 92
click at [184, 152] on div at bounding box center [224, 147] width 186 height 92
drag, startPoint x: 234, startPoint y: 157, endPoint x: 242, endPoint y: 158, distance: 8.3
click at [242, 158] on div at bounding box center [224, 147] width 186 height 92
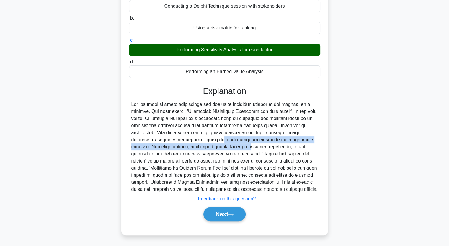
drag, startPoint x: 159, startPoint y: 138, endPoint x: 191, endPoint y: 153, distance: 35.5
click at [189, 149] on div at bounding box center [224, 147] width 186 height 92
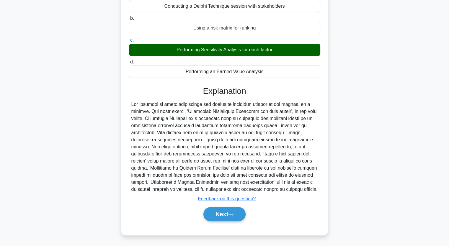
click at [278, 174] on div at bounding box center [224, 147] width 186 height 92
click at [218, 213] on button "Next" at bounding box center [224, 214] width 42 height 14
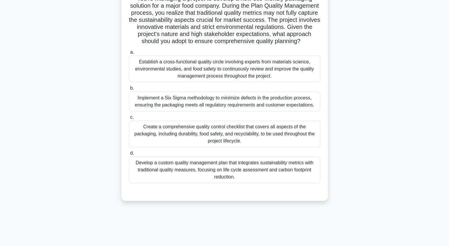
scroll to position [14, 0]
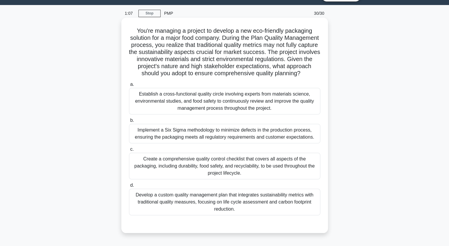
click at [255, 98] on div "Establish a cross-functional quality circle involving experts from materials sc…" at bounding box center [224, 101] width 191 height 27
click at [129, 86] on input "a. Establish a cross-functional quality circle involving experts from materials…" at bounding box center [129, 85] width 0 height 4
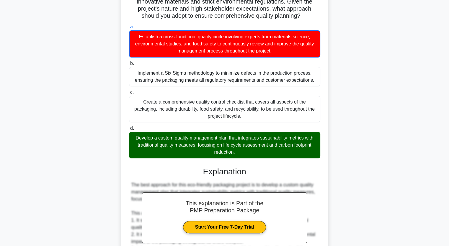
scroll to position [0, 0]
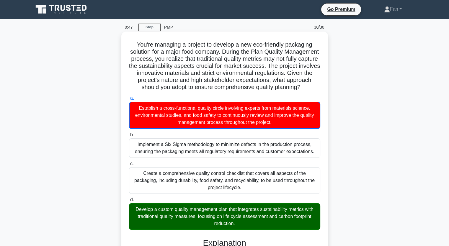
drag, startPoint x: 268, startPoint y: 156, endPoint x: 127, endPoint y: 42, distance: 180.8
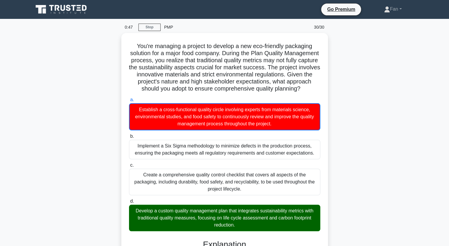
copy div "You're managing a project to develop a new eco-friendly packaging solution for …"
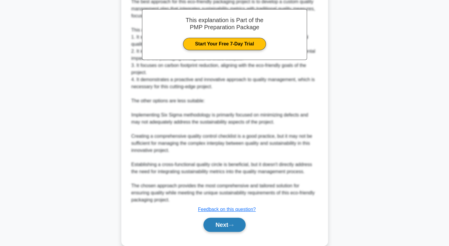
scroll to position [272, 0]
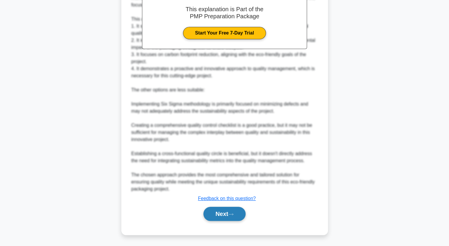
click at [226, 212] on button "Next" at bounding box center [224, 214] width 42 height 14
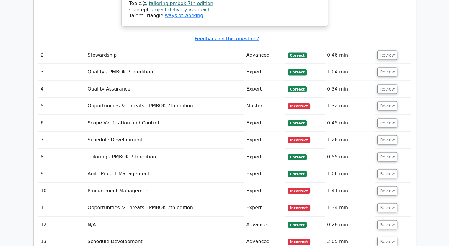
scroll to position [1032, 0]
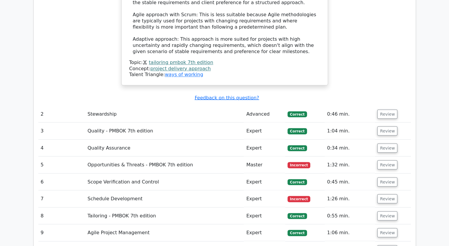
click at [115, 173] on td "Scope Verification and Control" at bounding box center [164, 181] width 159 height 17
click at [388, 160] on button "Review" at bounding box center [387, 164] width 20 height 9
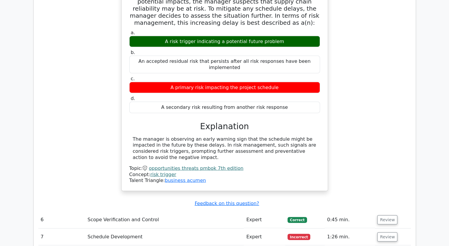
scroll to position [1298, 0]
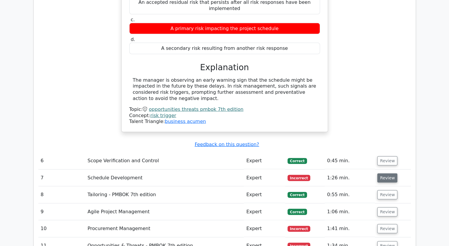
click at [383, 173] on button "Review" at bounding box center [387, 177] width 20 height 9
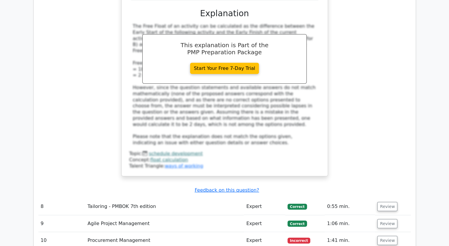
scroll to position [1681, 0]
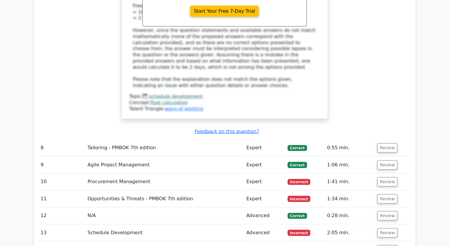
click at [382, 173] on td "Review" at bounding box center [393, 181] width 36 height 17
click at [382, 177] on button "Review" at bounding box center [387, 181] width 20 height 9
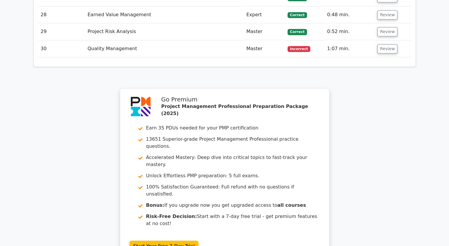
scroll to position [2581, 0]
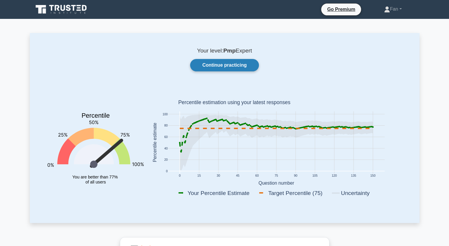
click at [239, 67] on link "Continue practicing" at bounding box center [224, 65] width 68 height 12
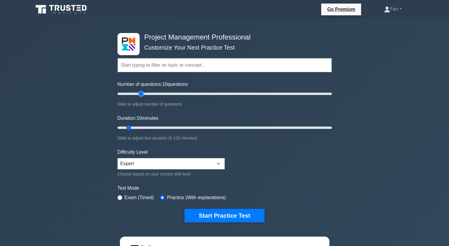
type input "25"
click at [144, 92] on input "Number of questions: 10 questions" at bounding box center [224, 93] width 214 height 7
type input "25"
click at [155, 126] on input "Duration: 25 minutes" at bounding box center [224, 127] width 214 height 7
